Goal: Transaction & Acquisition: Obtain resource

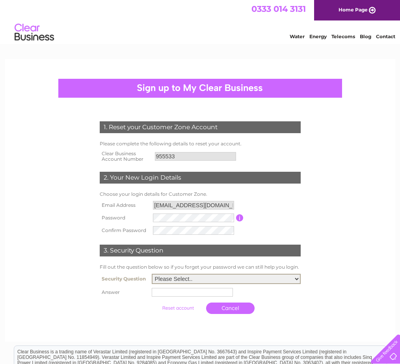
click at [294, 278] on select "Please Select.. In what town or city was your first job? In what town or city d…" at bounding box center [226, 279] width 149 height 10
select select "6"
click at [152, 274] on select "Please Select.. In what town or city was your first job? In what town or city d…" at bounding box center [226, 279] width 149 height 10
click at [175, 295] on input "text" at bounding box center [194, 291] width 82 height 9
type input "Subsea99"
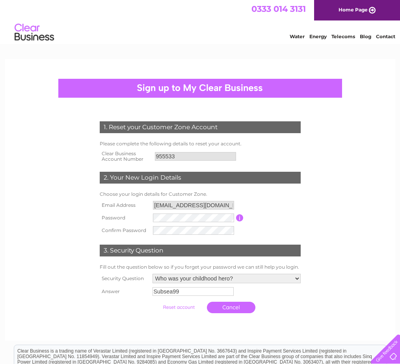
click at [185, 309] on input "submit" at bounding box center [179, 307] width 48 height 11
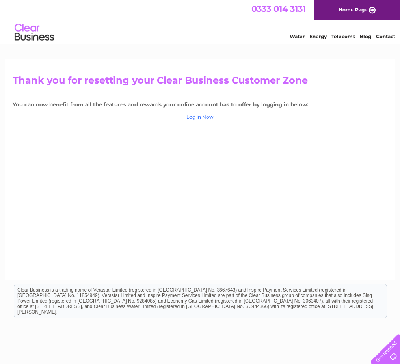
click at [205, 116] on link "Log in Now" at bounding box center [199, 117] width 27 height 6
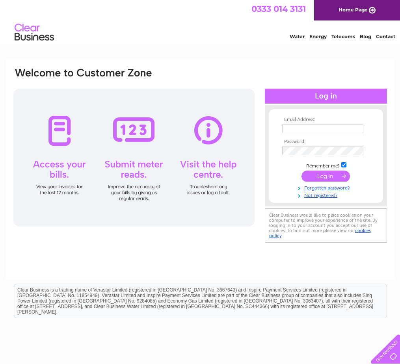
click at [302, 132] on input "text" at bounding box center [322, 129] width 81 height 9
type input "enquiries@utrov.com"
click at [302, 172] on input "submit" at bounding box center [326, 177] width 48 height 11
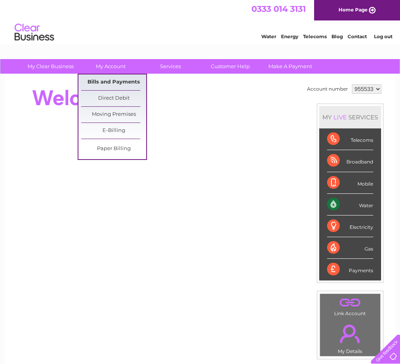
click at [111, 82] on link "Bills and Payments" at bounding box center [113, 83] width 65 height 16
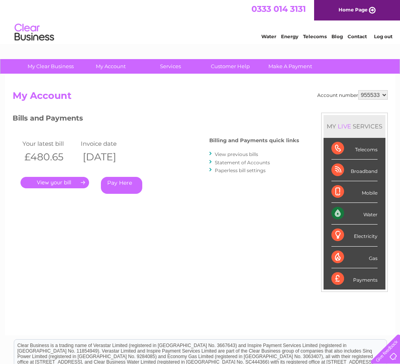
click at [233, 154] on link "View previous bills" at bounding box center [236, 154] width 43 height 6
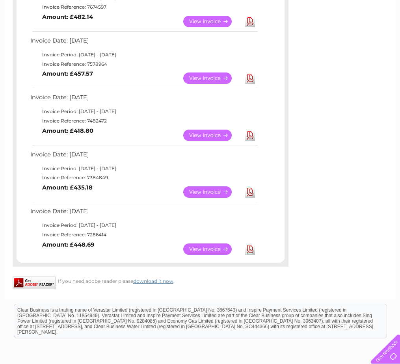
scroll to position [473, 0]
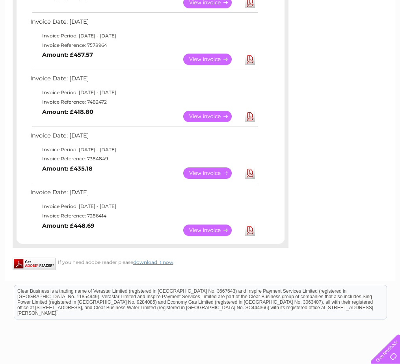
click at [252, 230] on link "Download" at bounding box center [250, 230] width 10 height 11
click at [250, 173] on link "Download" at bounding box center [250, 173] width 10 height 11
click at [252, 118] on link "Download" at bounding box center [250, 116] width 10 height 11
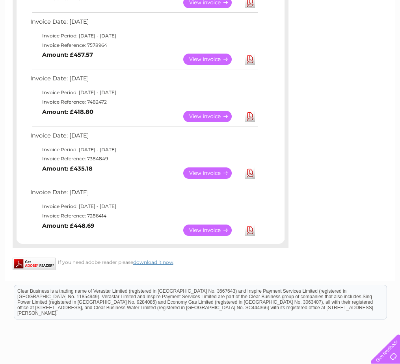
click at [250, 57] on link "Download" at bounding box center [250, 59] width 10 height 11
click at [250, 2] on link "Download" at bounding box center [250, 2] width 10 height 11
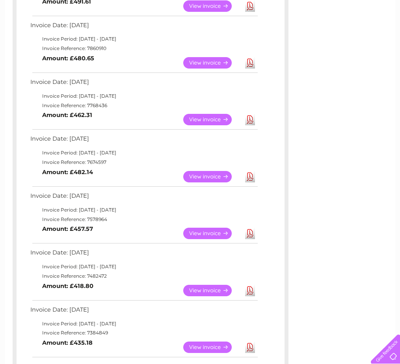
scroll to position [276, 0]
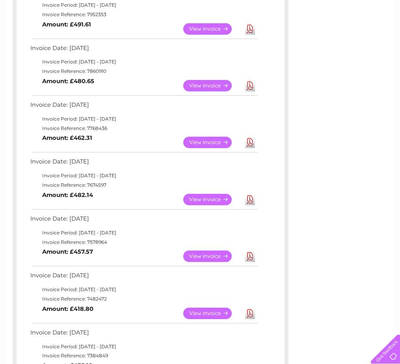
click at [249, 142] on link "Download" at bounding box center [250, 142] width 10 height 11
click at [374, 302] on div "Account number 955533 Previous Invoices Download or view any of your previous i…" at bounding box center [200, 139] width 390 height 680
click at [251, 85] on link "Download" at bounding box center [250, 85] width 10 height 11
click at [373, 316] on div "Account number 955533 Previous Invoices Download or view any of your previous i…" at bounding box center [200, 139] width 390 height 680
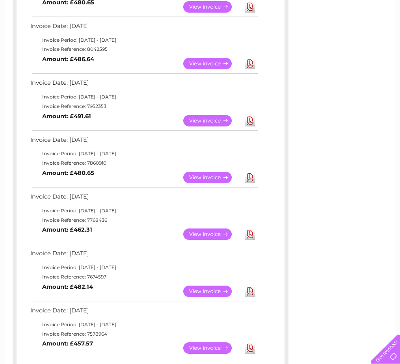
scroll to position [158, 0]
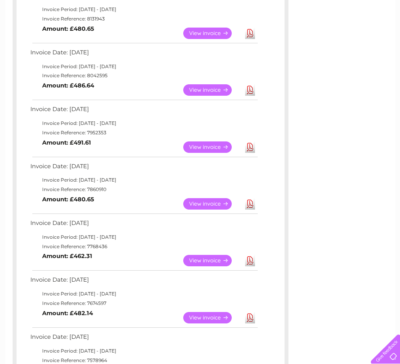
click at [250, 146] on link "Download" at bounding box center [250, 147] width 10 height 11
click at [330, 309] on div "Account number 955533 Previous Invoices Download or view any of your previous i…" at bounding box center [200, 257] width 390 height 680
click at [249, 91] on link "Download" at bounding box center [250, 89] width 10 height 11
click at [347, 326] on div "Account number 955533 Previous Invoices Download or view any of your previous i…" at bounding box center [200, 257] width 390 height 680
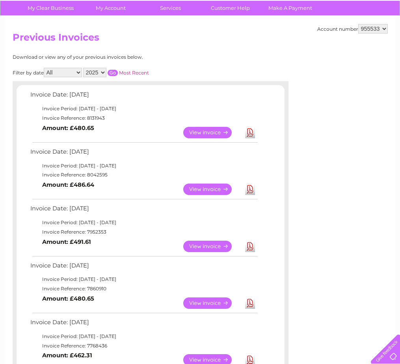
scroll to position [39, 0]
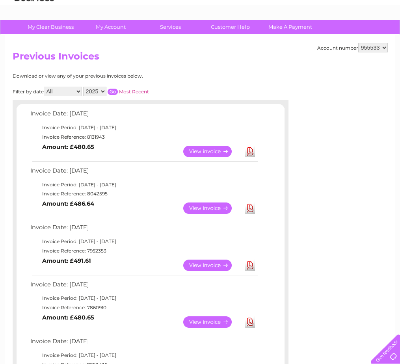
click at [249, 153] on link "Download" at bounding box center [250, 151] width 10 height 11
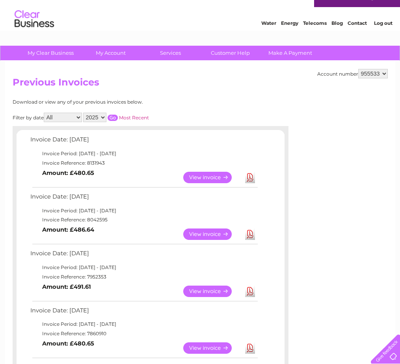
scroll to position [0, 0]
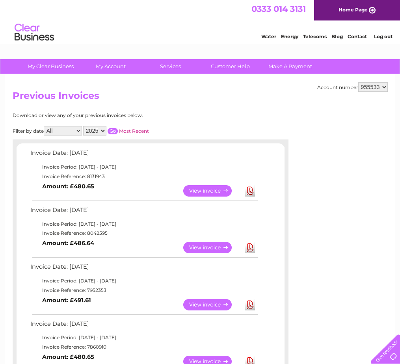
click at [379, 37] on link "Log out" at bounding box center [383, 37] width 19 height 6
